Goal: Task Accomplishment & Management: Use online tool/utility

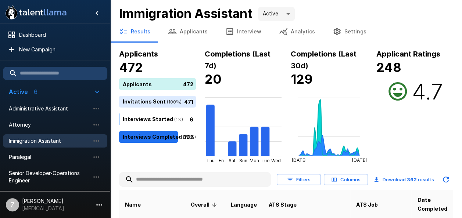
click at [191, 29] on button "Applicants" at bounding box center [187, 31] width 57 height 21
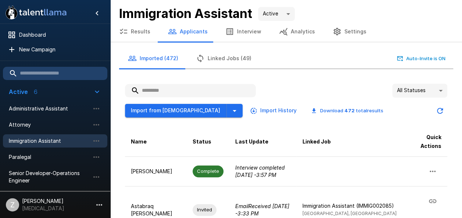
click at [164, 91] on input "text" at bounding box center [190, 90] width 131 height 13
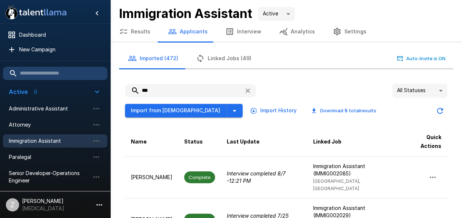
type input "***"
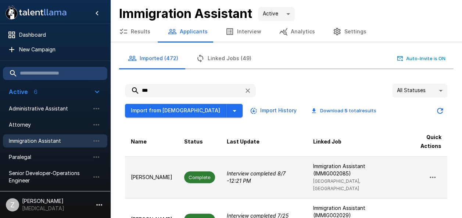
drag, startPoint x: 153, startPoint y: 146, endPoint x: 153, endPoint y: 176, distance: 30.9
click at [157, 179] on td "[PERSON_NAME]" at bounding box center [151, 178] width 53 height 42
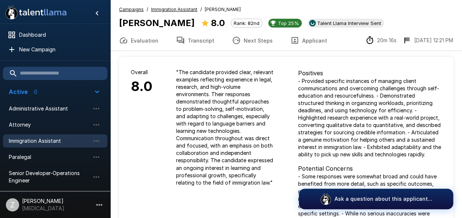
click at [254, 42] on button "Next Steps" at bounding box center [252, 40] width 58 height 21
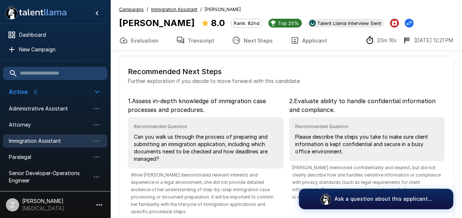
click at [200, 39] on button "Transcript" at bounding box center [195, 40] width 56 height 21
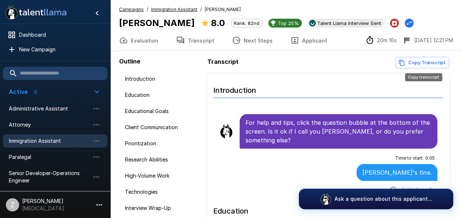
click at [420, 63] on button "Copy Transcript" at bounding box center [422, 62] width 54 height 11
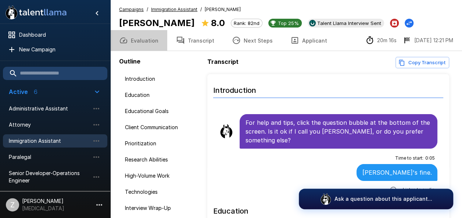
click at [148, 43] on button "Evaluation" at bounding box center [138, 40] width 57 height 21
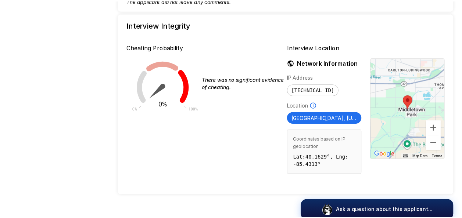
scroll to position [731, 0]
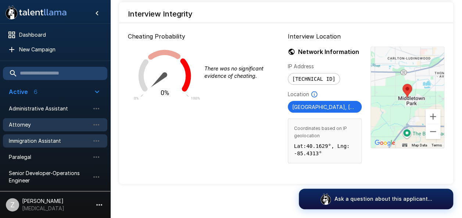
click at [43, 127] on span "Attorney" at bounding box center [49, 124] width 81 height 7
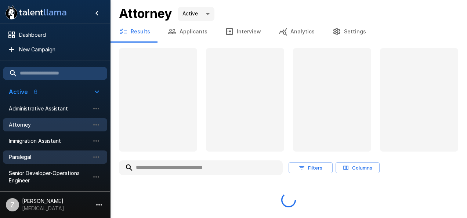
click at [48, 161] on div "Paralegal" at bounding box center [55, 157] width 104 height 13
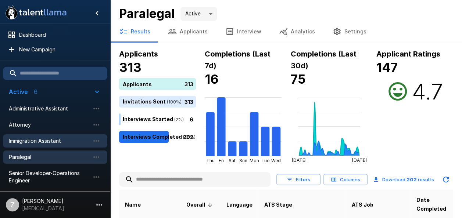
click at [57, 141] on span "Immigration Assistant" at bounding box center [49, 140] width 81 height 7
